Goal: Task Accomplishment & Management: Use online tool/utility

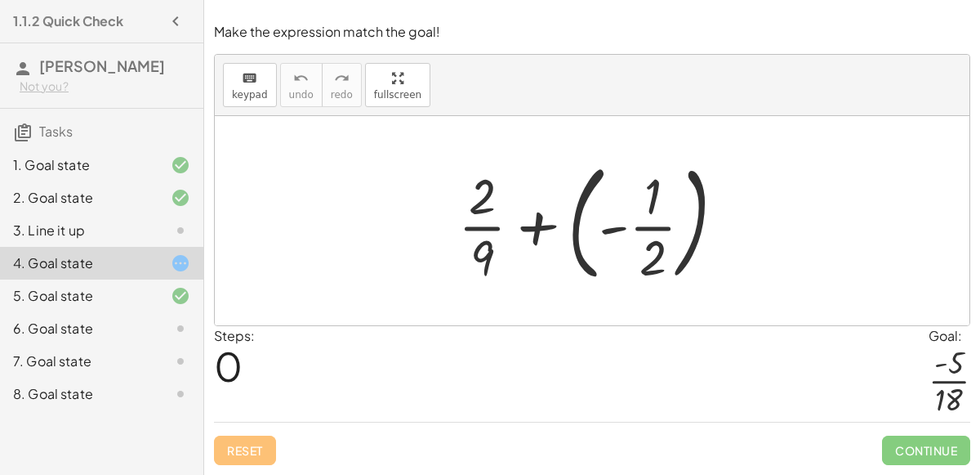
click at [287, 263] on div at bounding box center [592, 220] width 755 height 209
